Goal: Communication & Community: Participate in discussion

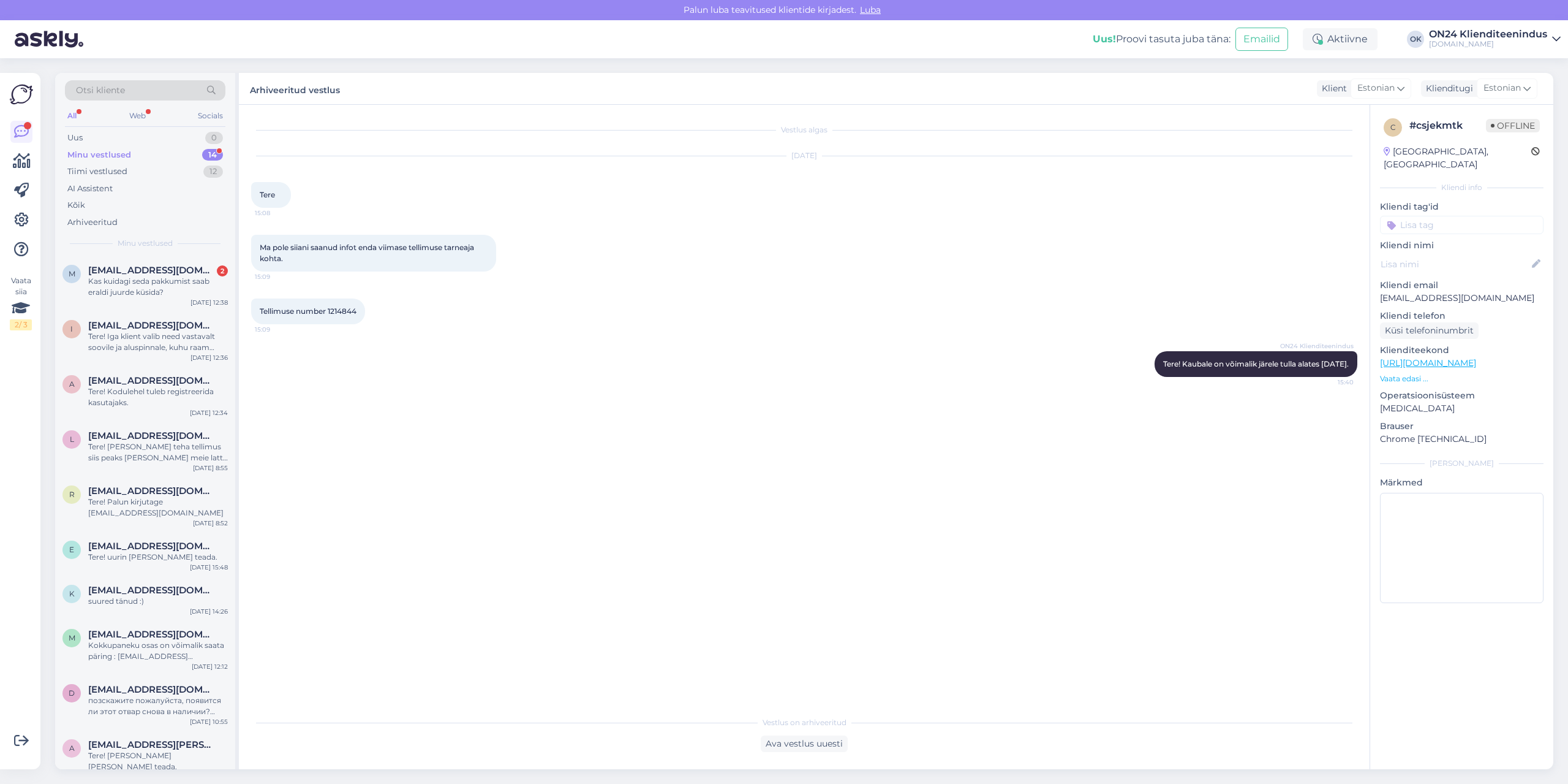
click at [118, 158] on div "Minu vestlused" at bounding box center [99, 155] width 64 height 12
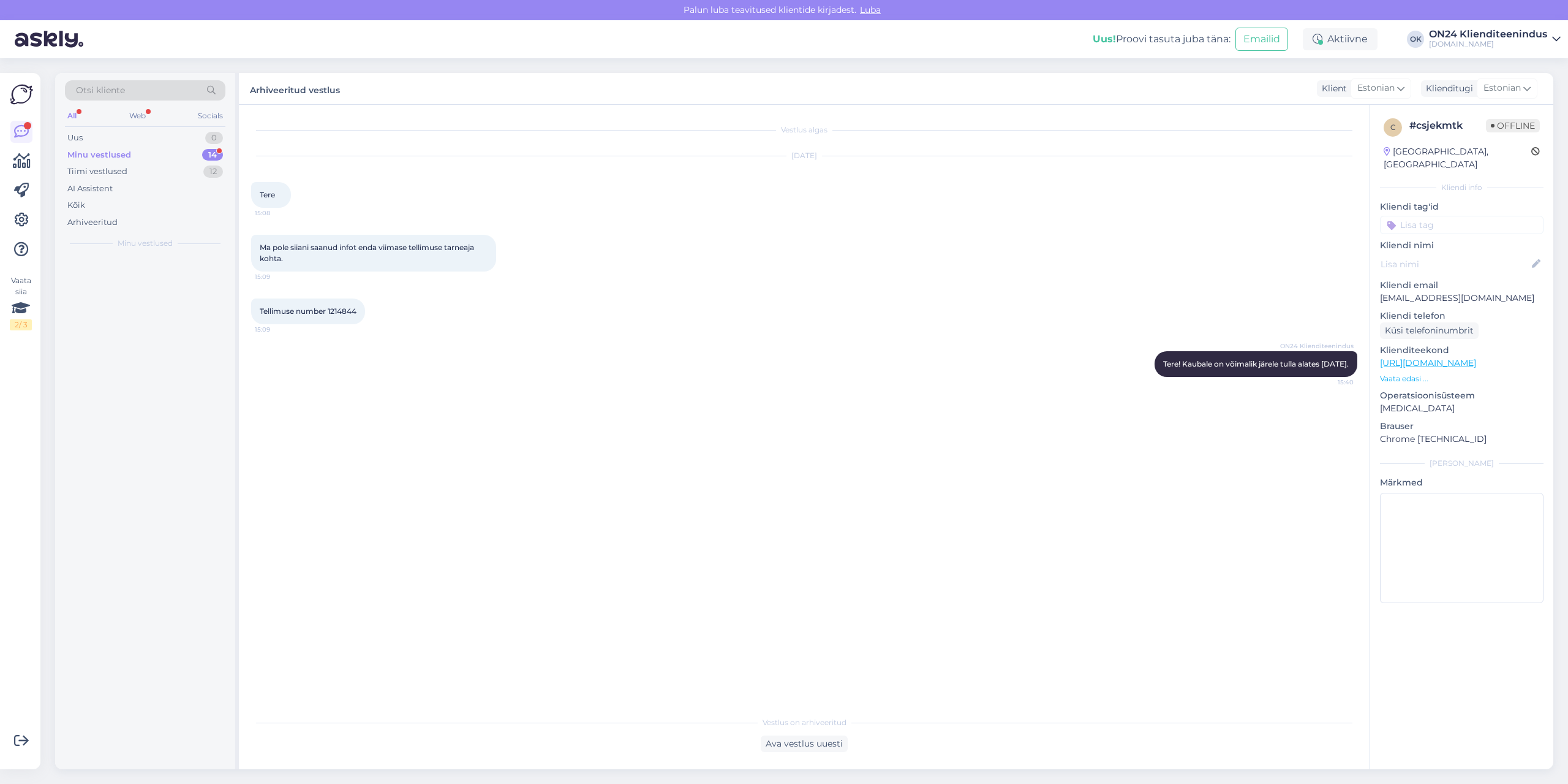
click at [154, 153] on div "Minu vestlused 14" at bounding box center [144, 155] width 160 height 17
click at [163, 131] on div "Uus 0" at bounding box center [144, 138] width 160 height 17
click at [139, 150] on div "Minu vestlused 14" at bounding box center [144, 155] width 160 height 17
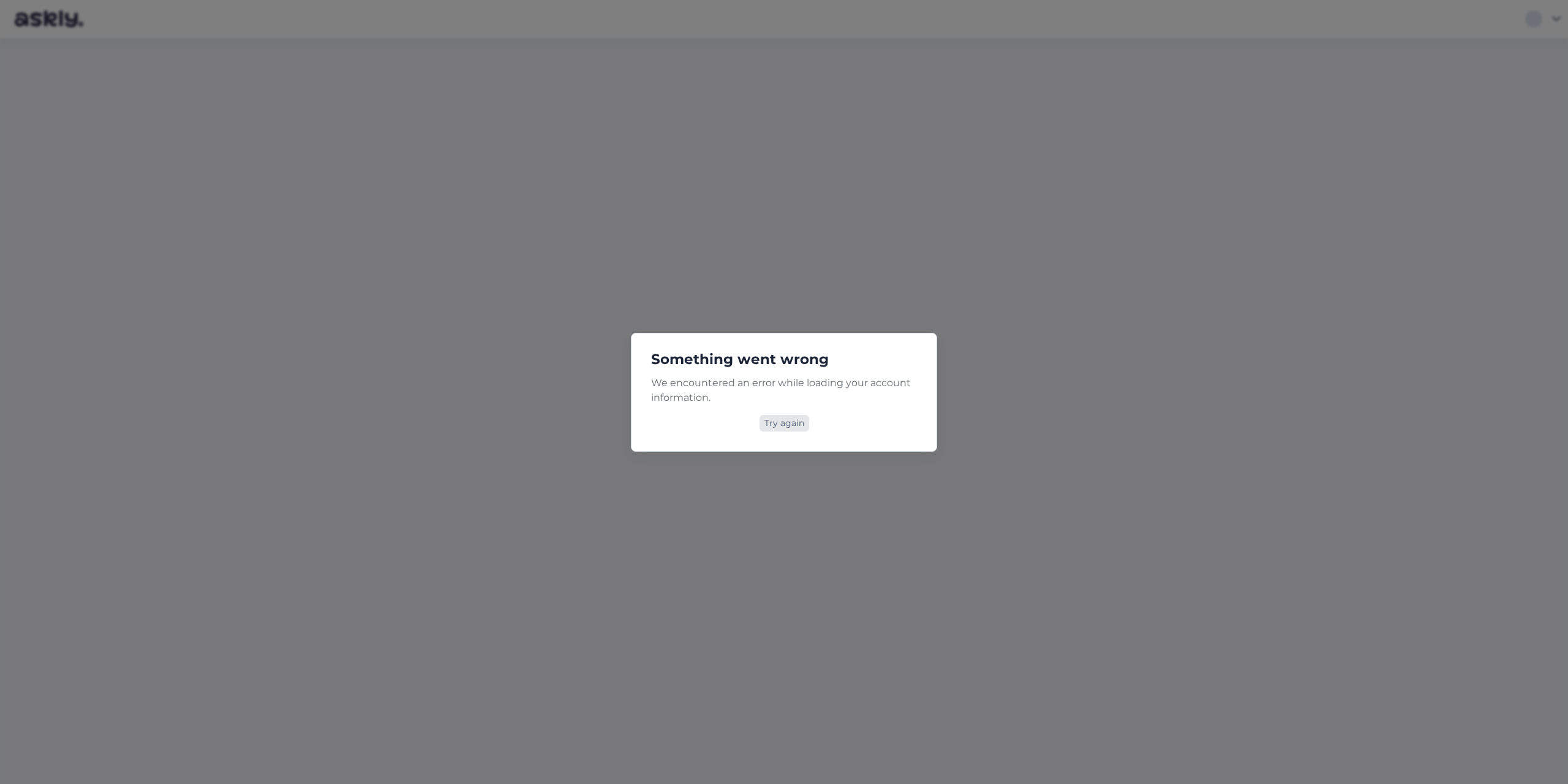
click at [777, 430] on div "Try again" at bounding box center [784, 423] width 49 height 17
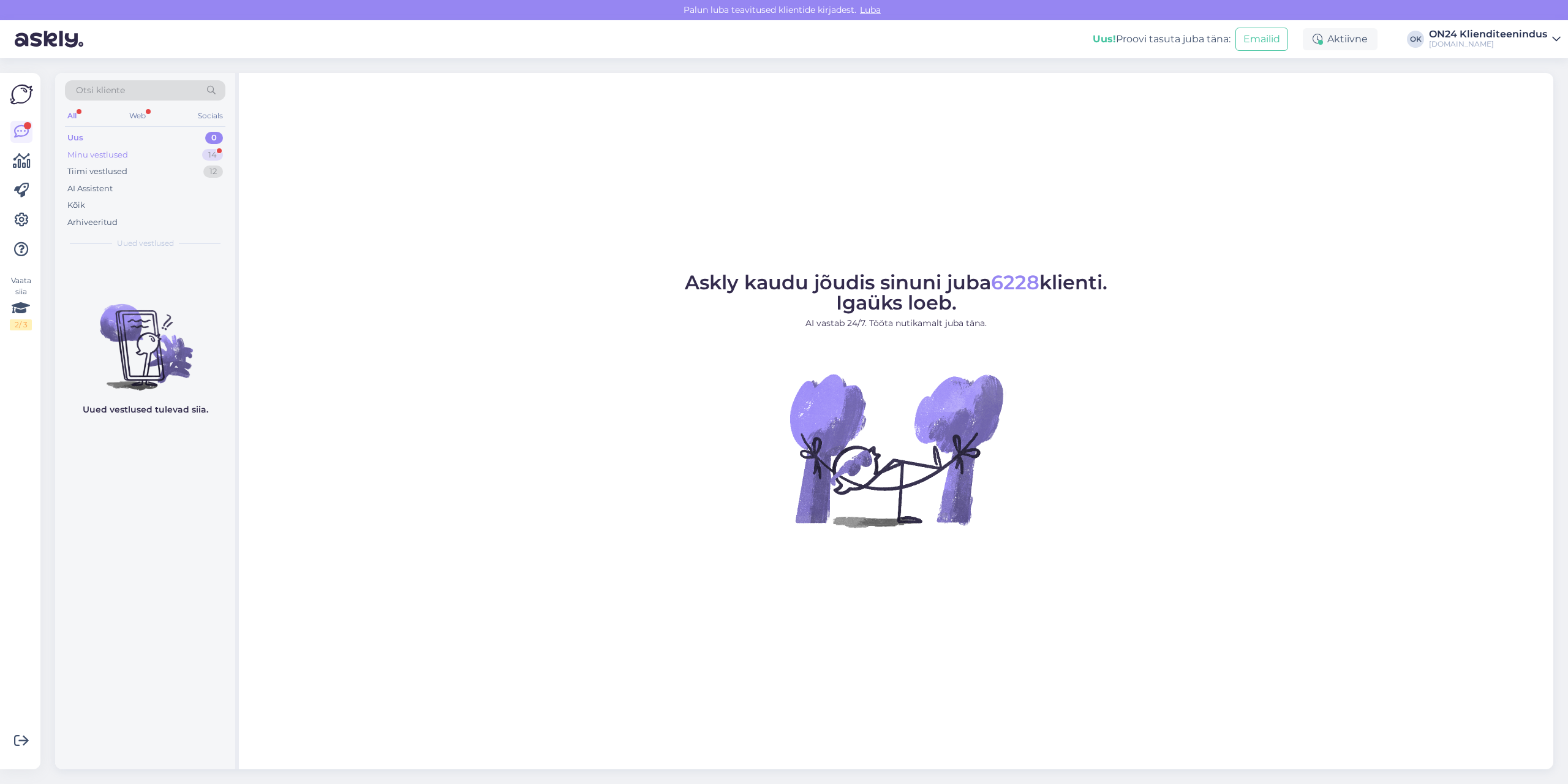
click at [174, 158] on div "Minu vestlused 14" at bounding box center [144, 155] width 160 height 17
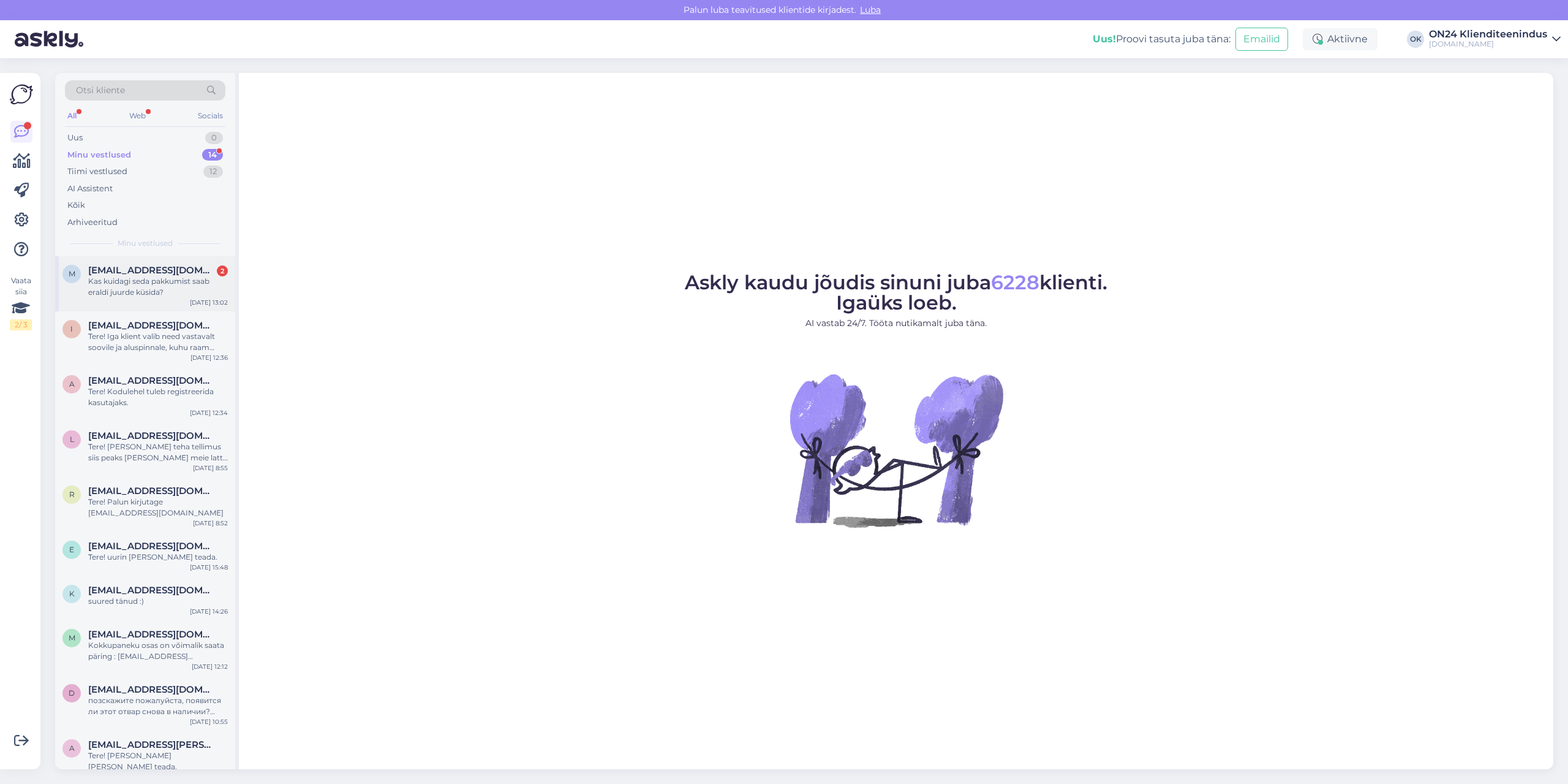
click at [194, 291] on div "Kas kuidagi seda pakkumist saab eraldi juurde küsida?" at bounding box center [158, 287] width 139 height 22
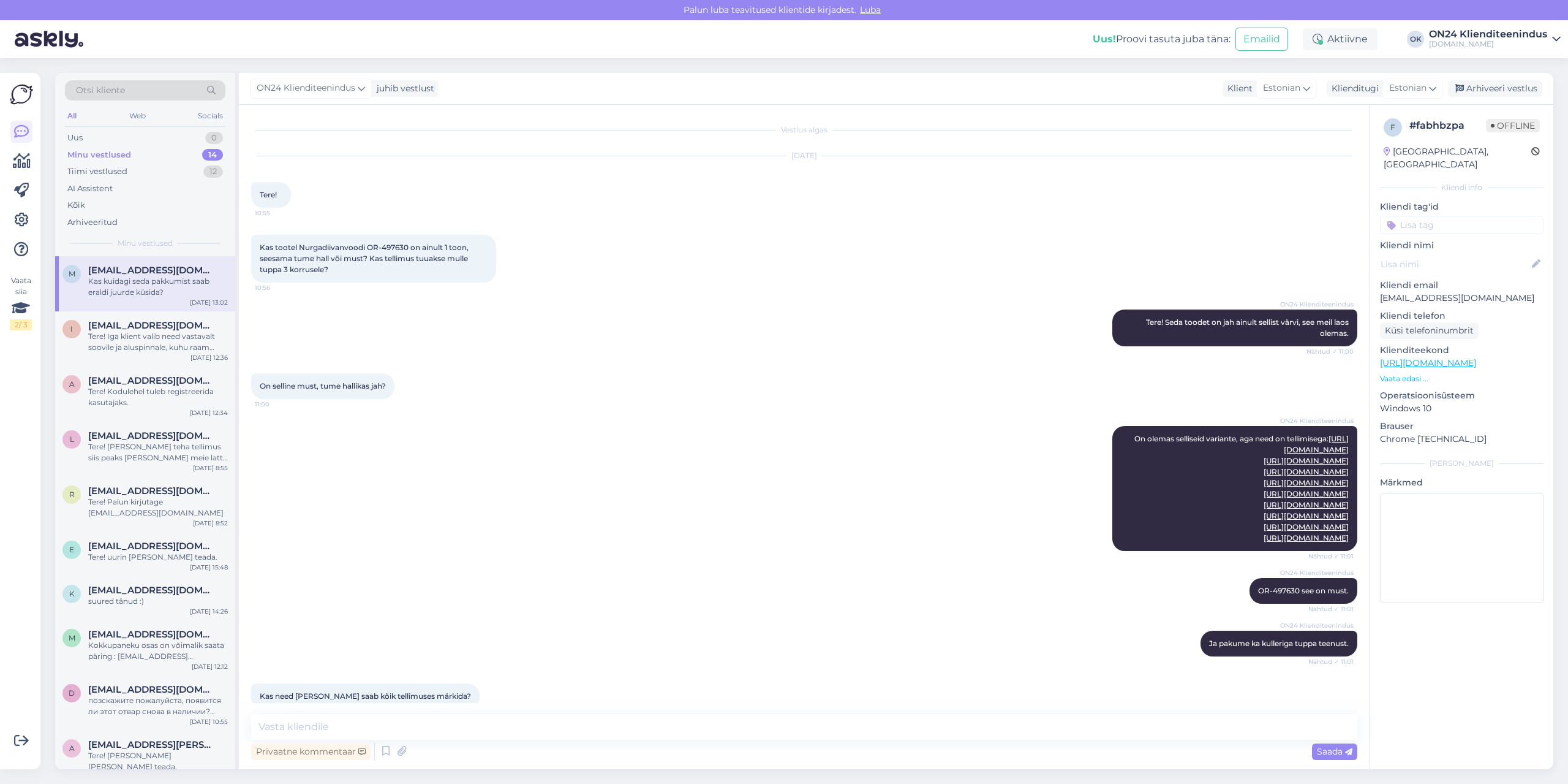
scroll to position [2005, 0]
